Goal: Use online tool/utility: Use online tool/utility

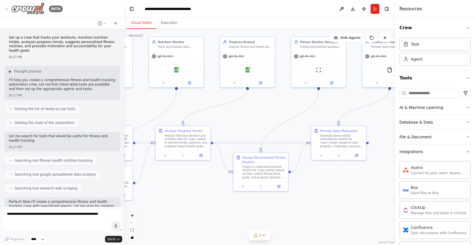
scroll to position [619, 0]
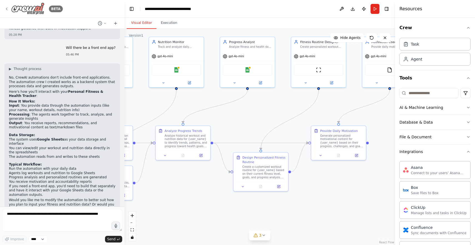
click at [8, 9] on icon at bounding box center [6, 9] width 4 height 4
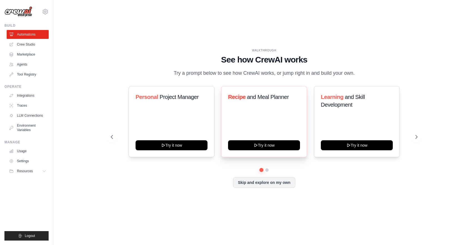
click at [288, 122] on div "Recipe and Meal Planner Try it now" at bounding box center [264, 121] width 86 height 71
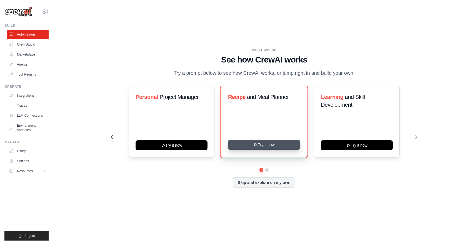
click at [282, 141] on button "Try it now" at bounding box center [264, 145] width 72 height 10
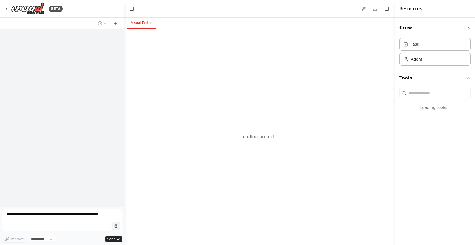
select select "****"
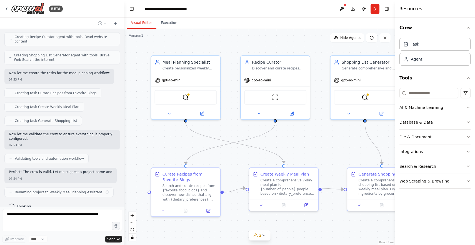
scroll to position [331, 0]
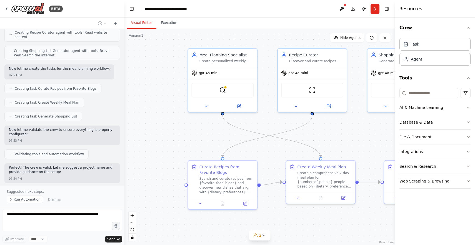
drag, startPoint x: 329, startPoint y: 221, endPoint x: 366, endPoint y: 214, distance: 37.6
click at [366, 214] on div ".deletable-edge-delete-btn { width: 20px; height: 20px; border: 0px solid #ffff…" at bounding box center [259, 137] width 270 height 216
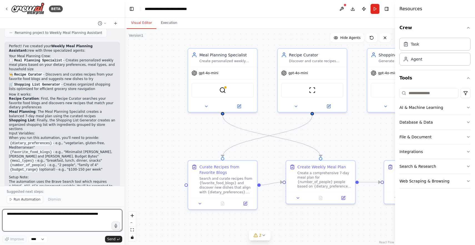
scroll to position [438, 0]
click at [34, 217] on textarea at bounding box center [62, 220] width 120 height 22
type textarea "**********"
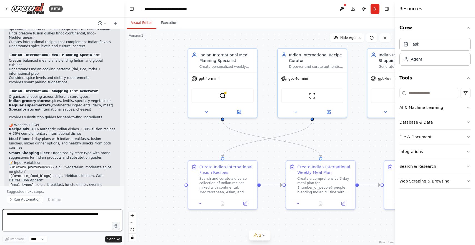
scroll to position [960, 0]
